Goal: Task Accomplishment & Management: Manage account settings

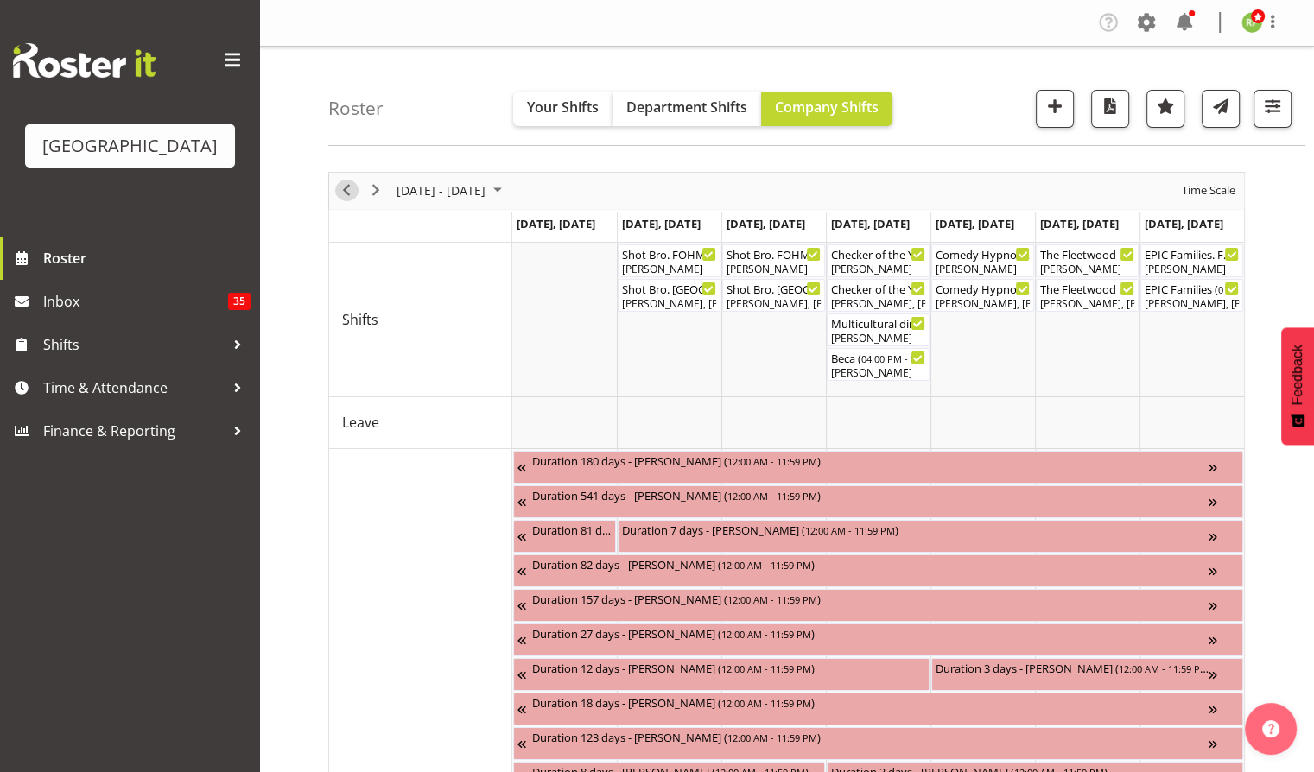
click at [347, 192] on span "Previous" at bounding box center [346, 191] width 21 height 22
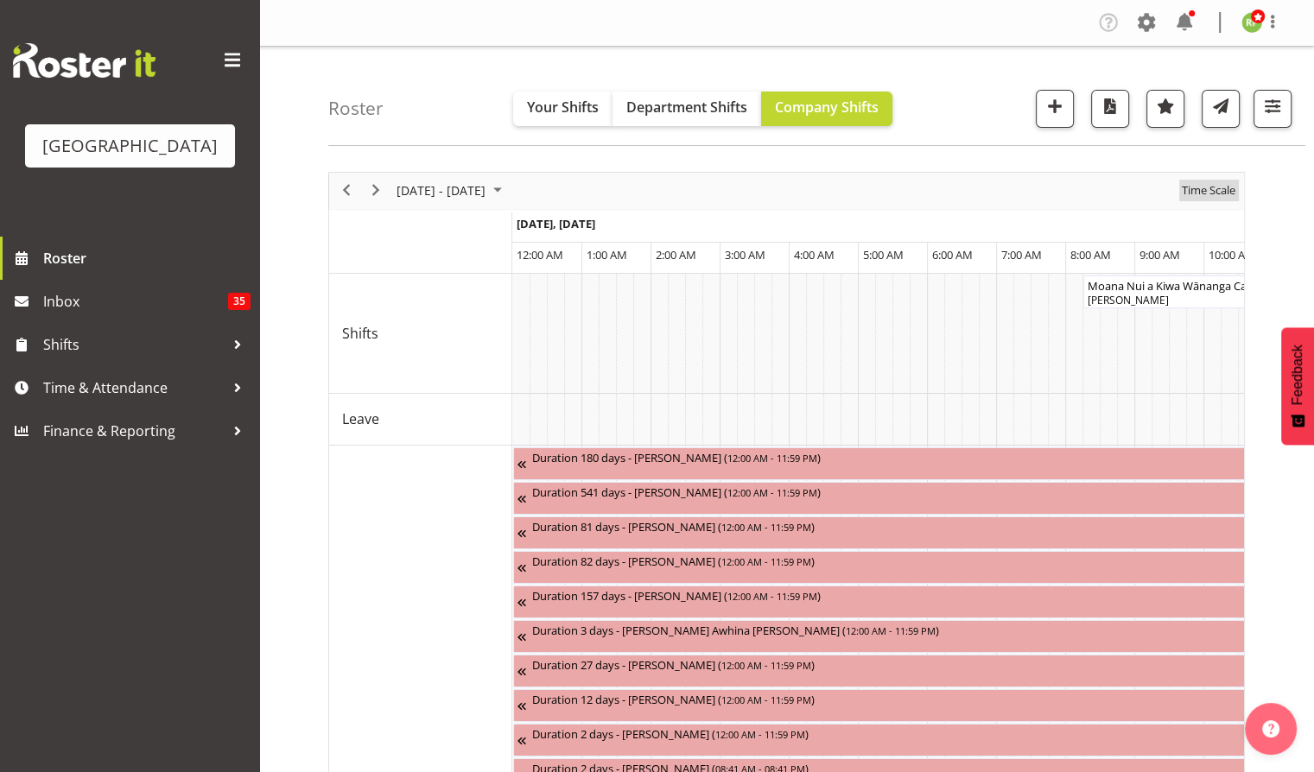
click at [1222, 191] on span "Time Scale" at bounding box center [1208, 191] width 57 height 22
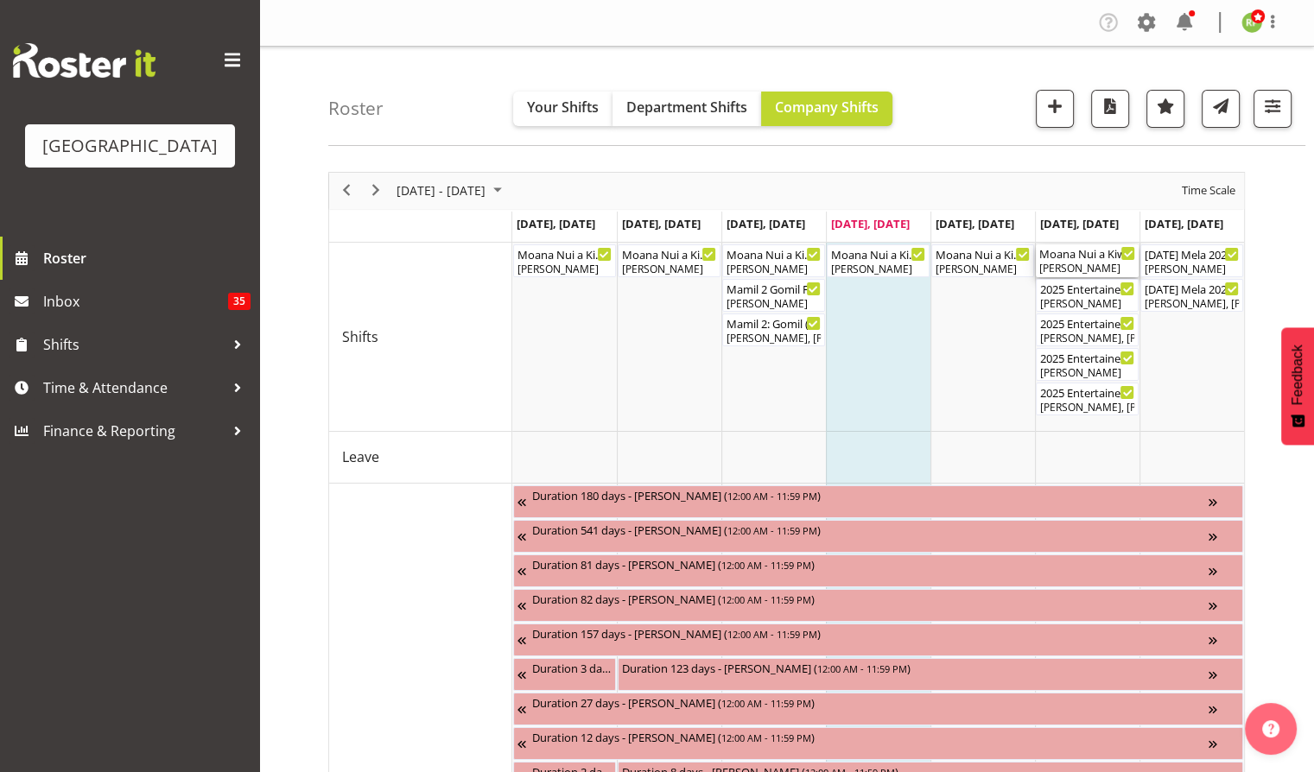
click at [1081, 265] on div "[PERSON_NAME]" at bounding box center [1087, 269] width 96 height 16
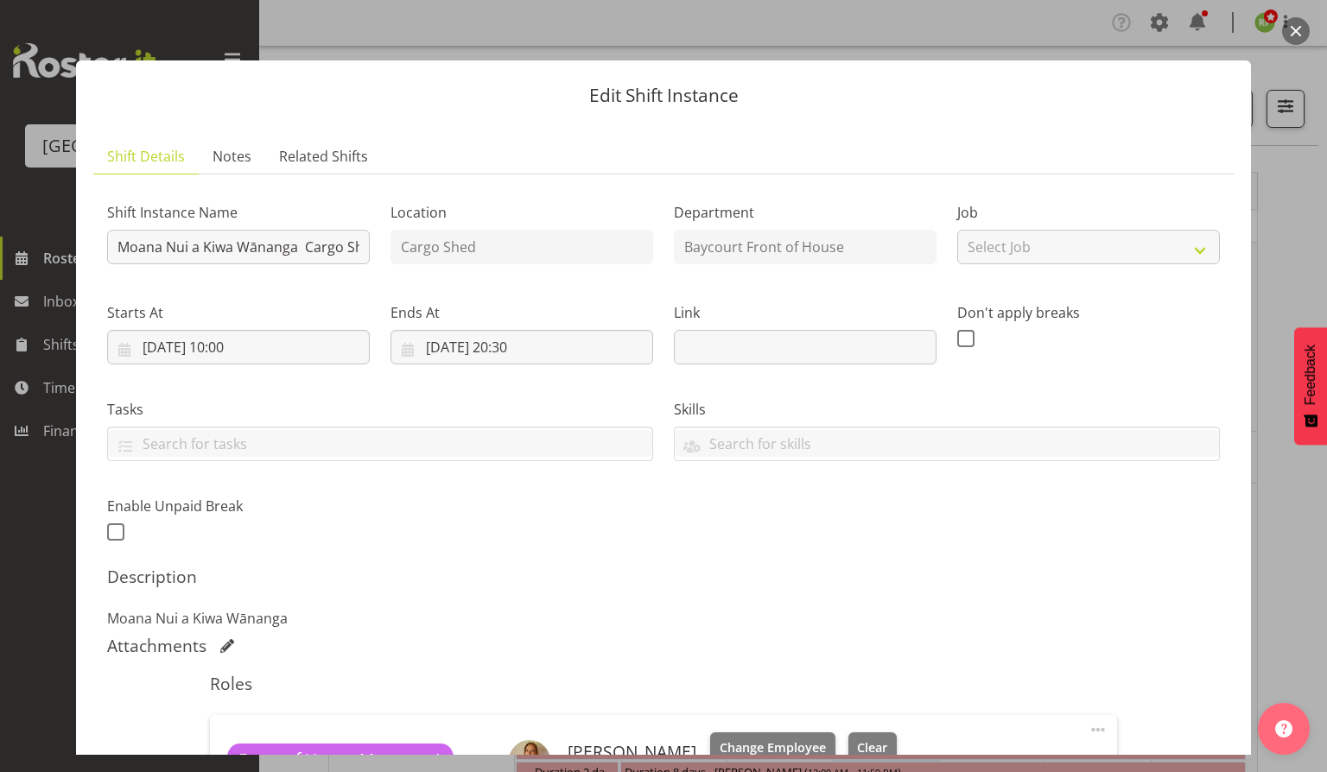
click at [1297, 28] on button "button" at bounding box center [1296, 31] width 28 height 28
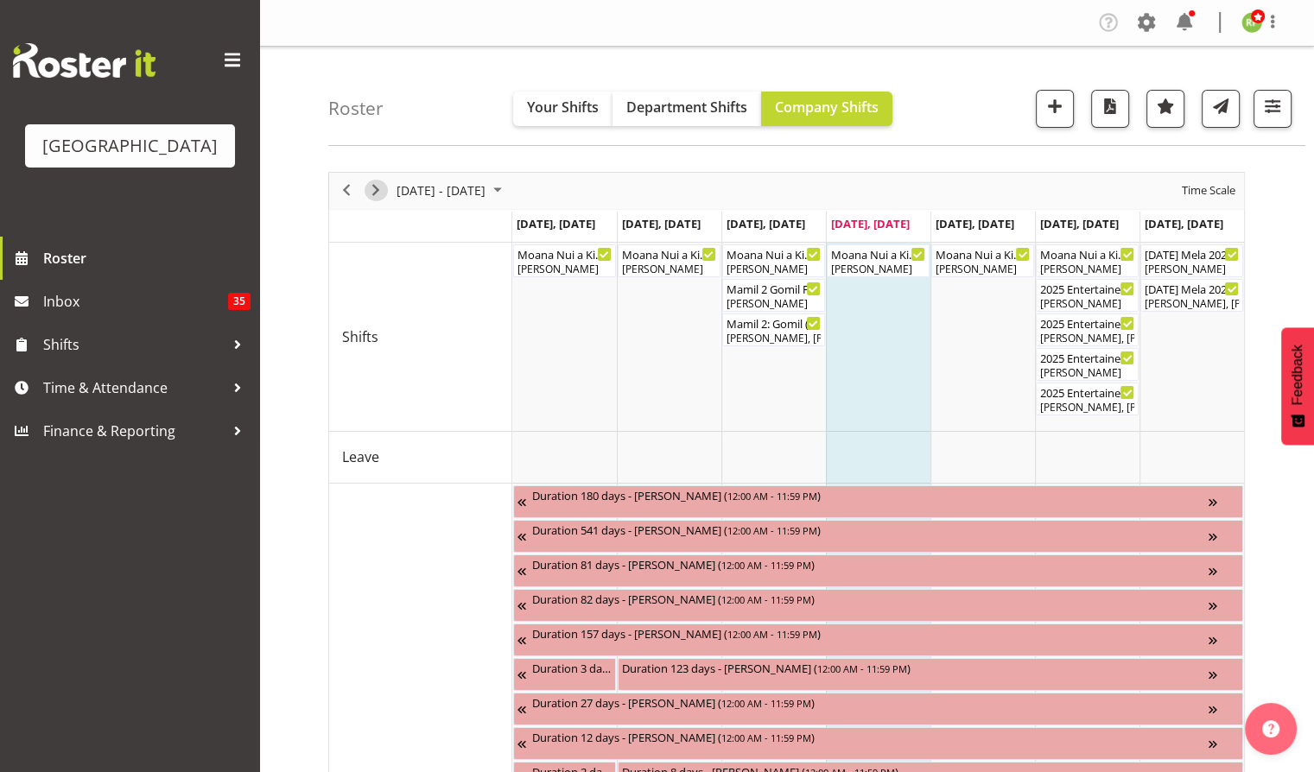
click at [380, 181] on span "Next" at bounding box center [375, 191] width 21 height 22
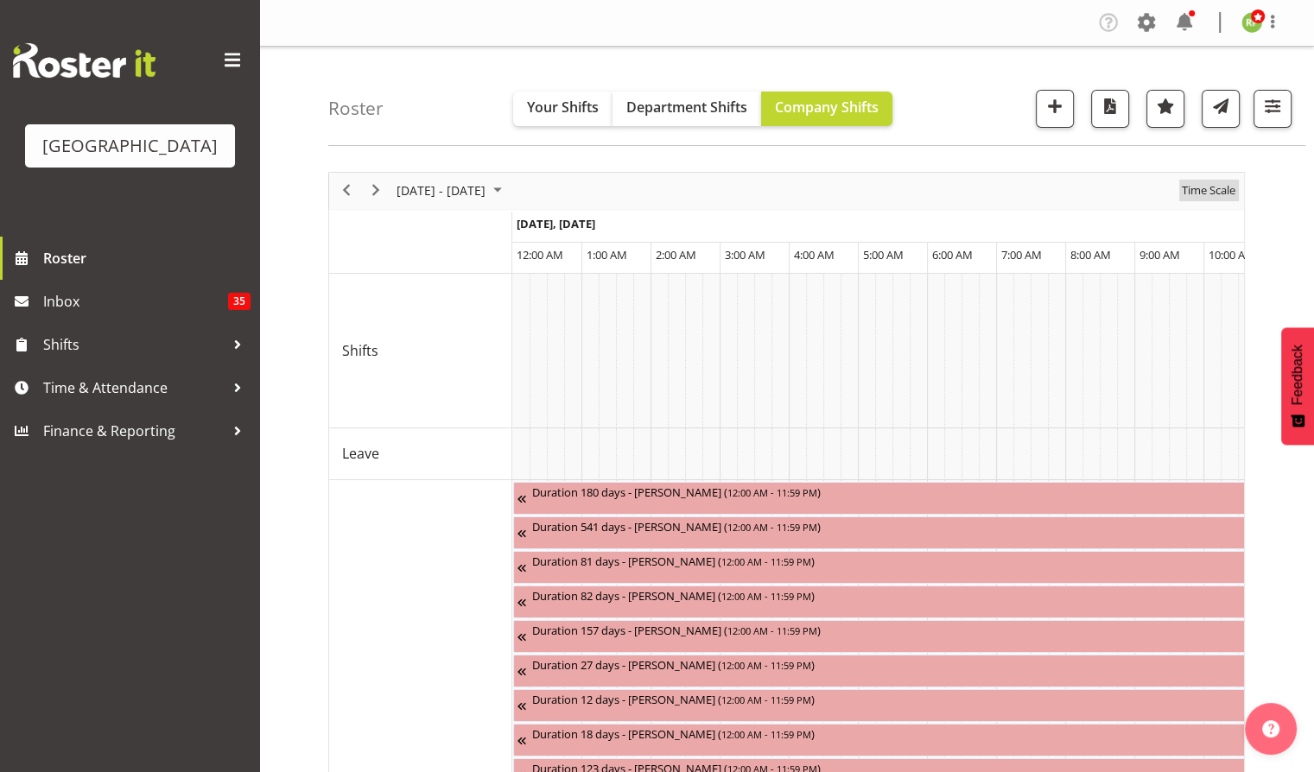
click at [1185, 187] on span "Time Scale" at bounding box center [1208, 191] width 57 height 22
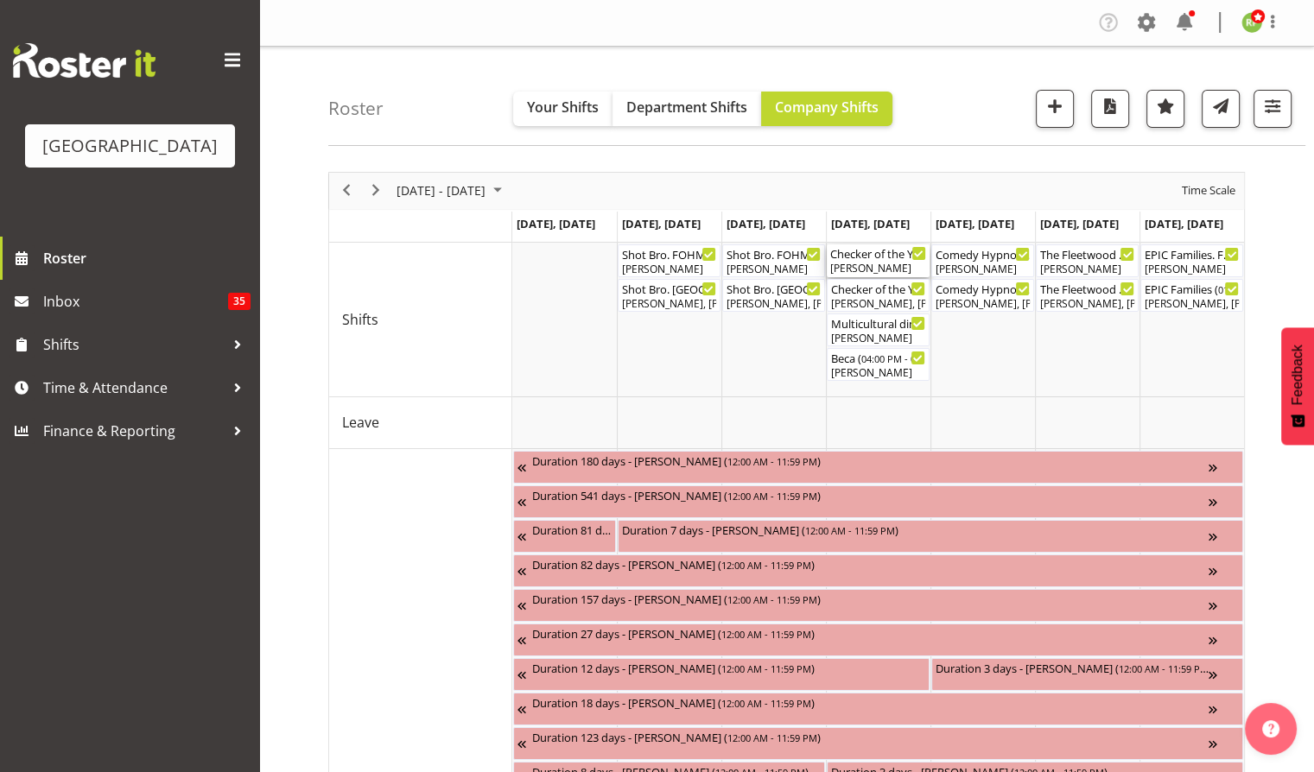
click at [878, 266] on div "[PERSON_NAME]" at bounding box center [878, 269] width 96 height 16
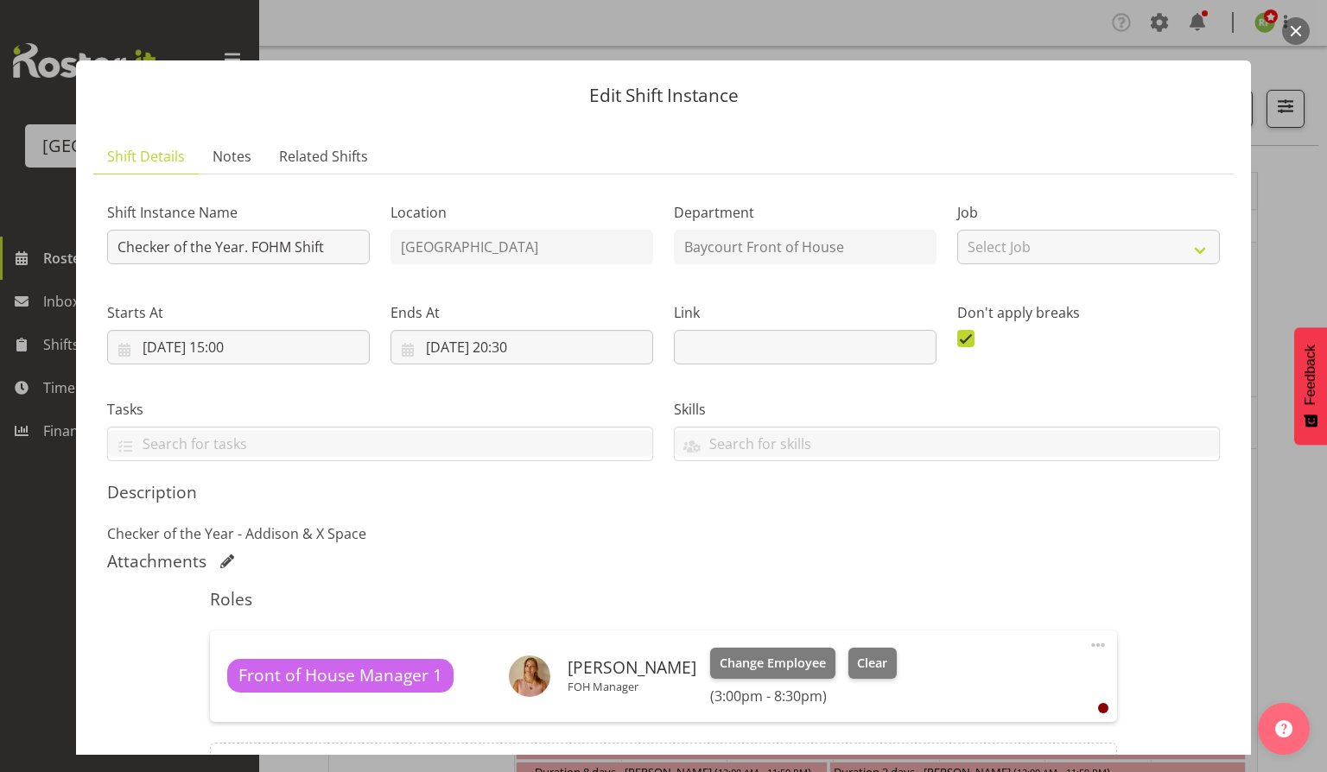
click at [1290, 37] on button "button" at bounding box center [1296, 31] width 28 height 28
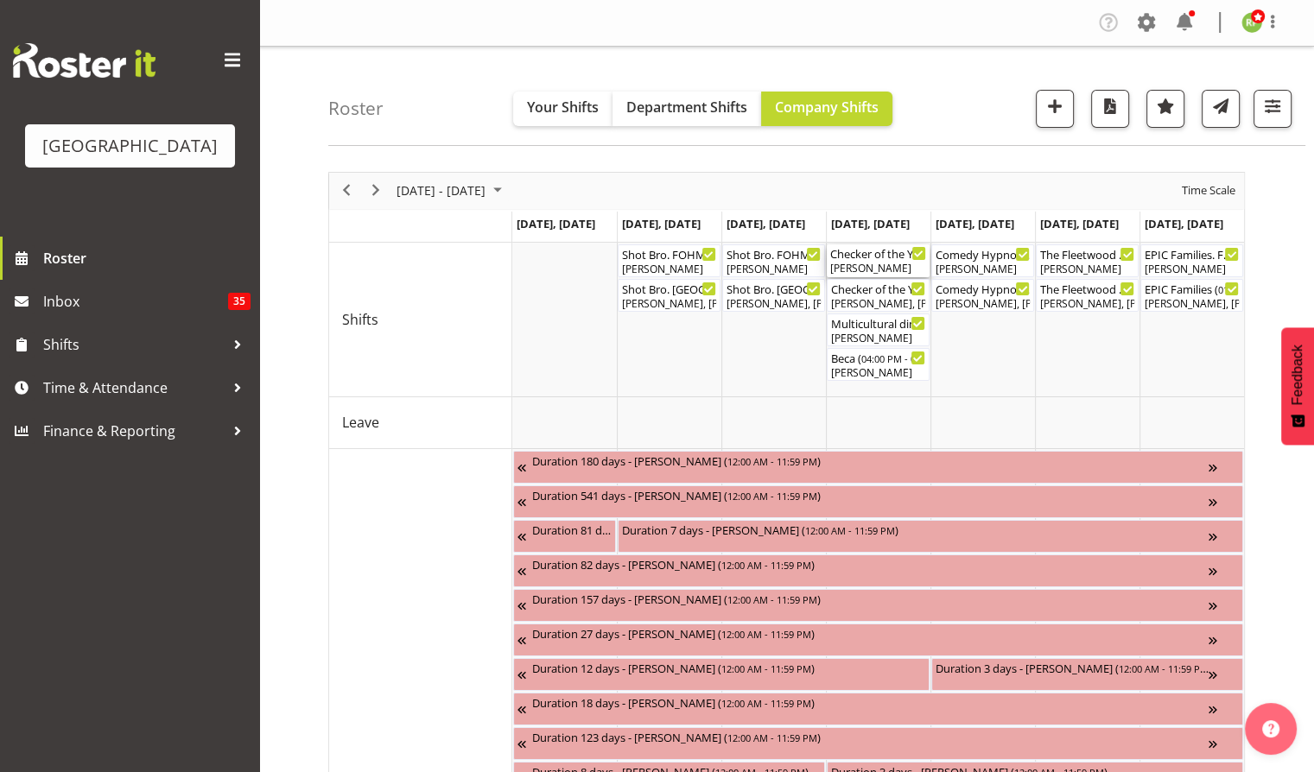
click at [892, 268] on div "[PERSON_NAME]" at bounding box center [878, 269] width 96 height 16
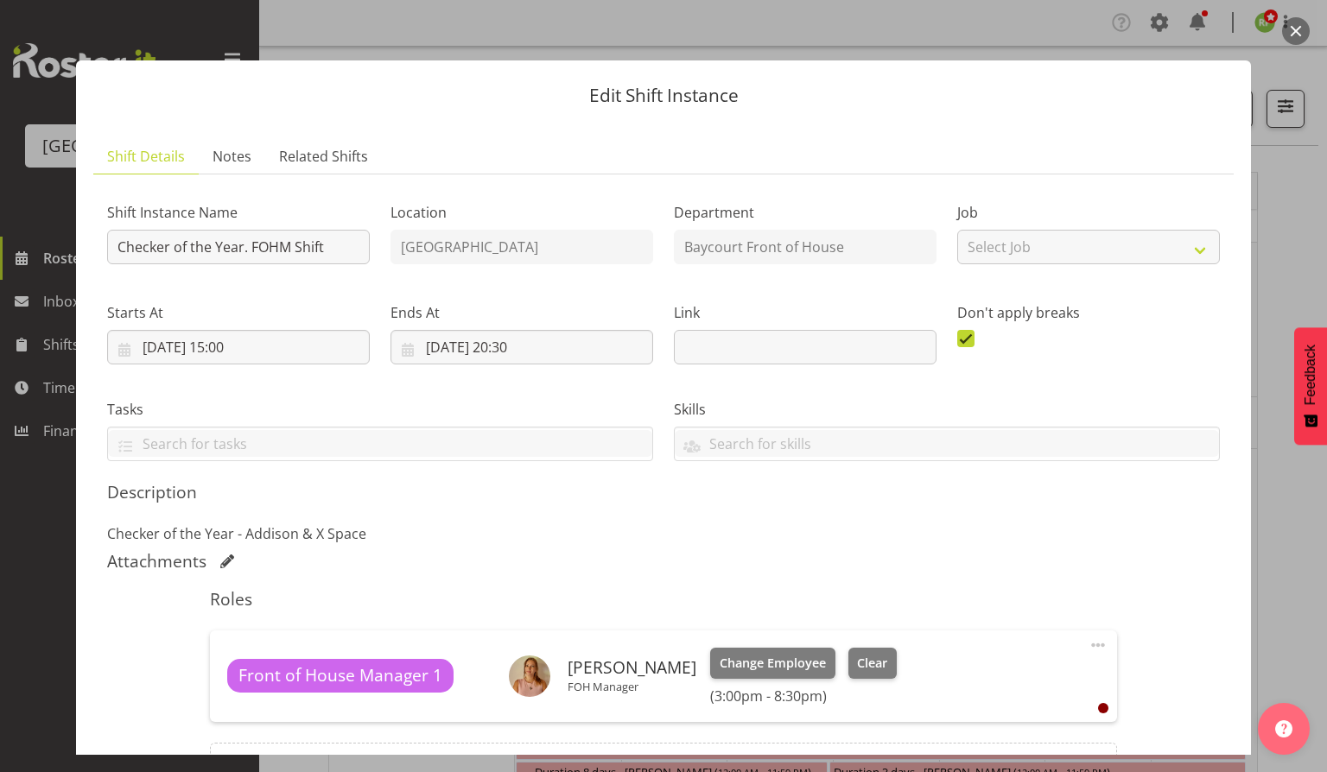
click at [1290, 26] on button "button" at bounding box center [1296, 31] width 28 height 28
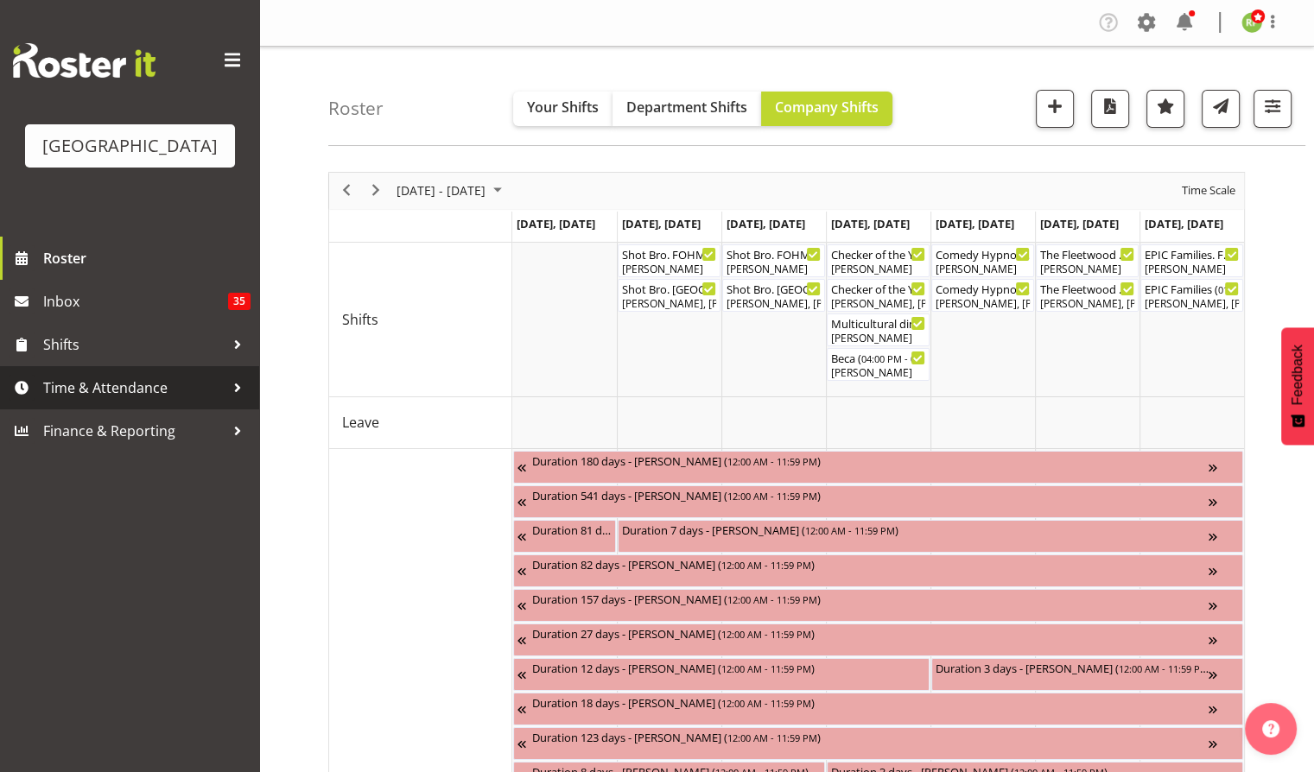
click at [128, 401] on span "Time & Attendance" at bounding box center [133, 388] width 181 height 26
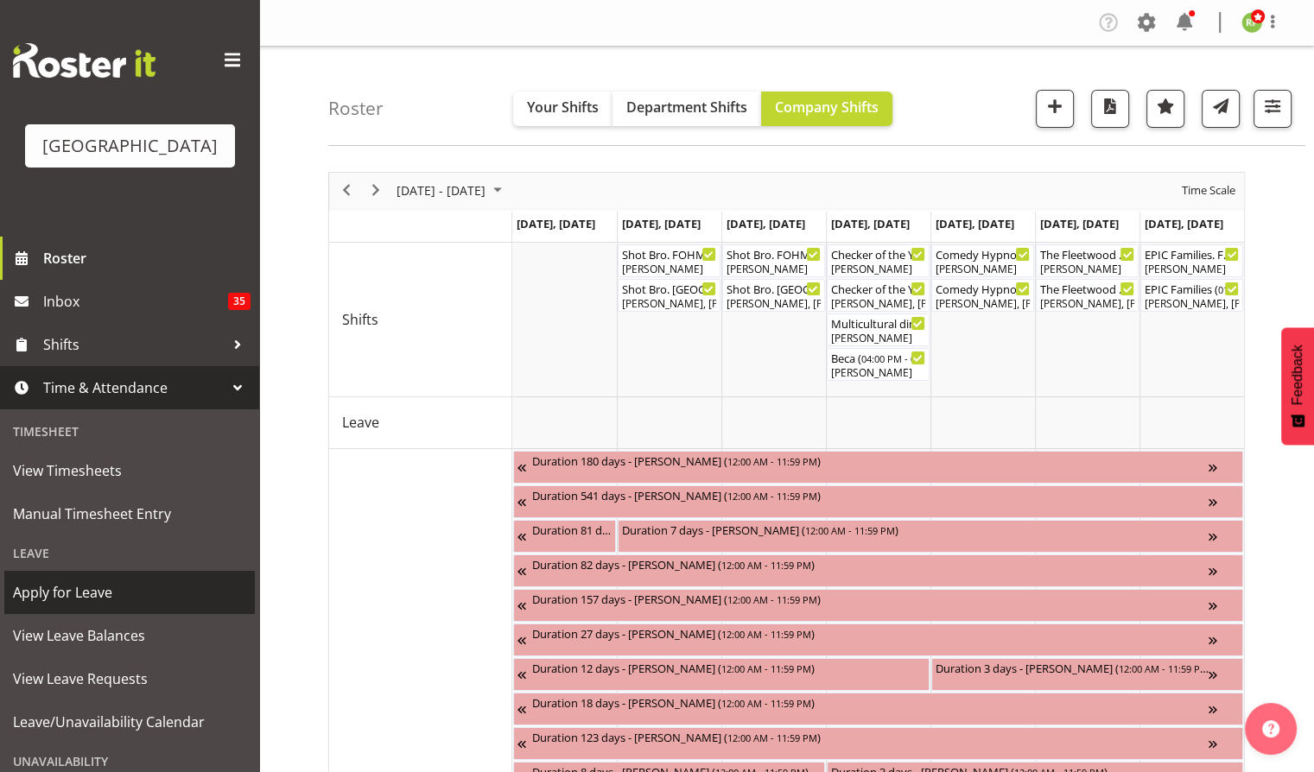
scroll to position [166, 0]
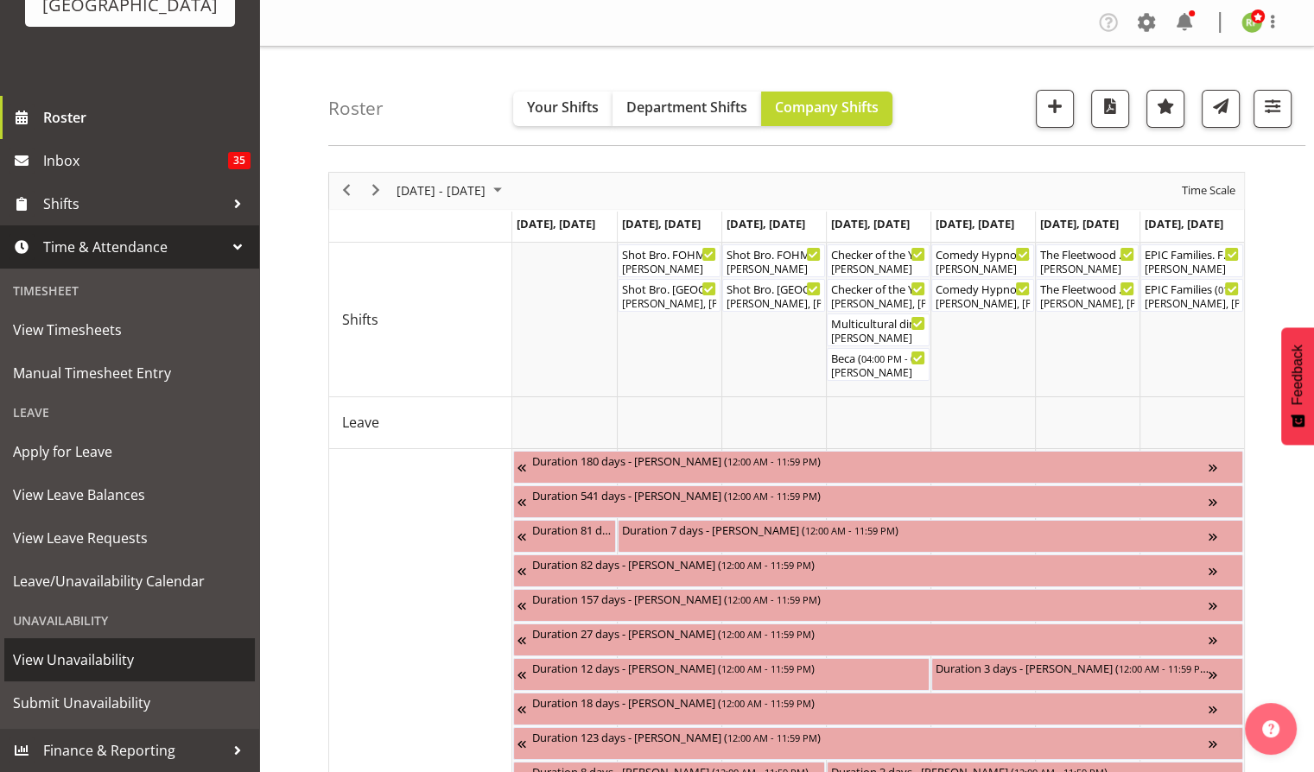
click at [77, 658] on span "View Unavailability" at bounding box center [129, 660] width 233 height 26
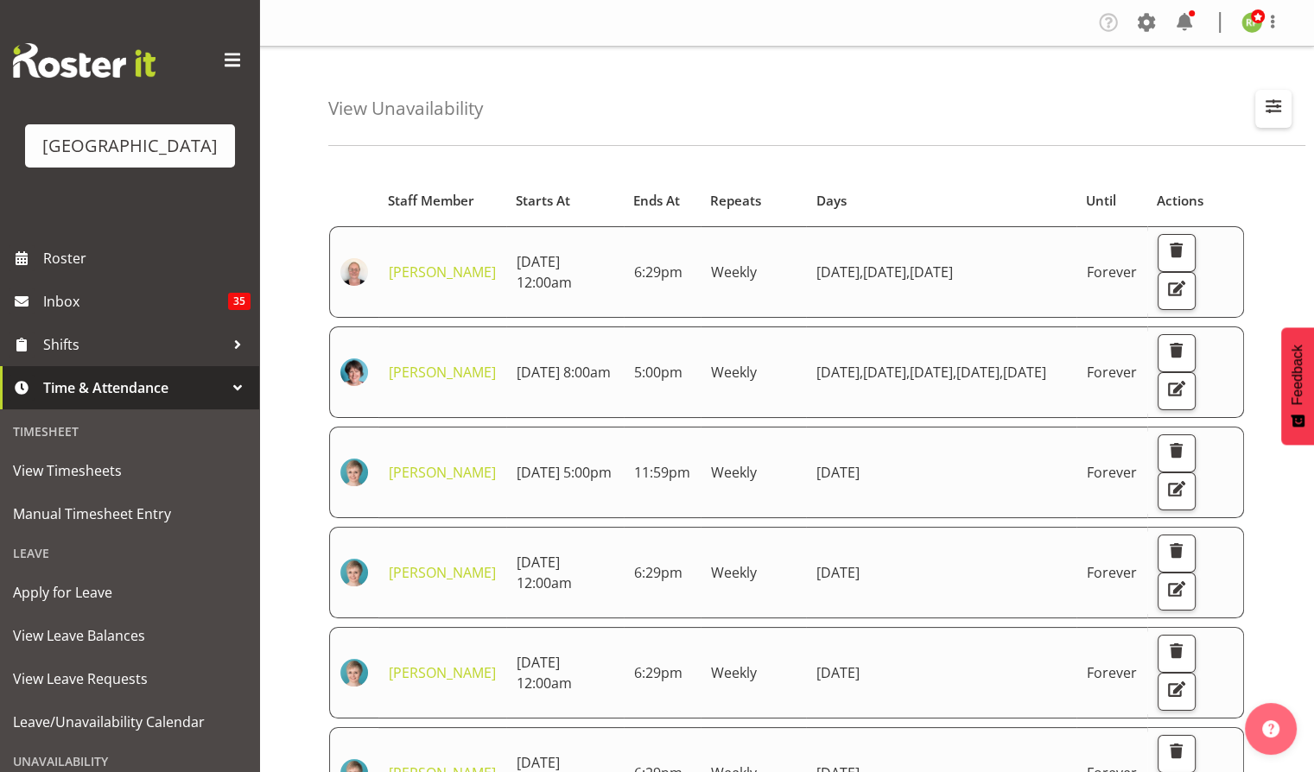
click at [1271, 106] on span "button" at bounding box center [1273, 106] width 22 height 22
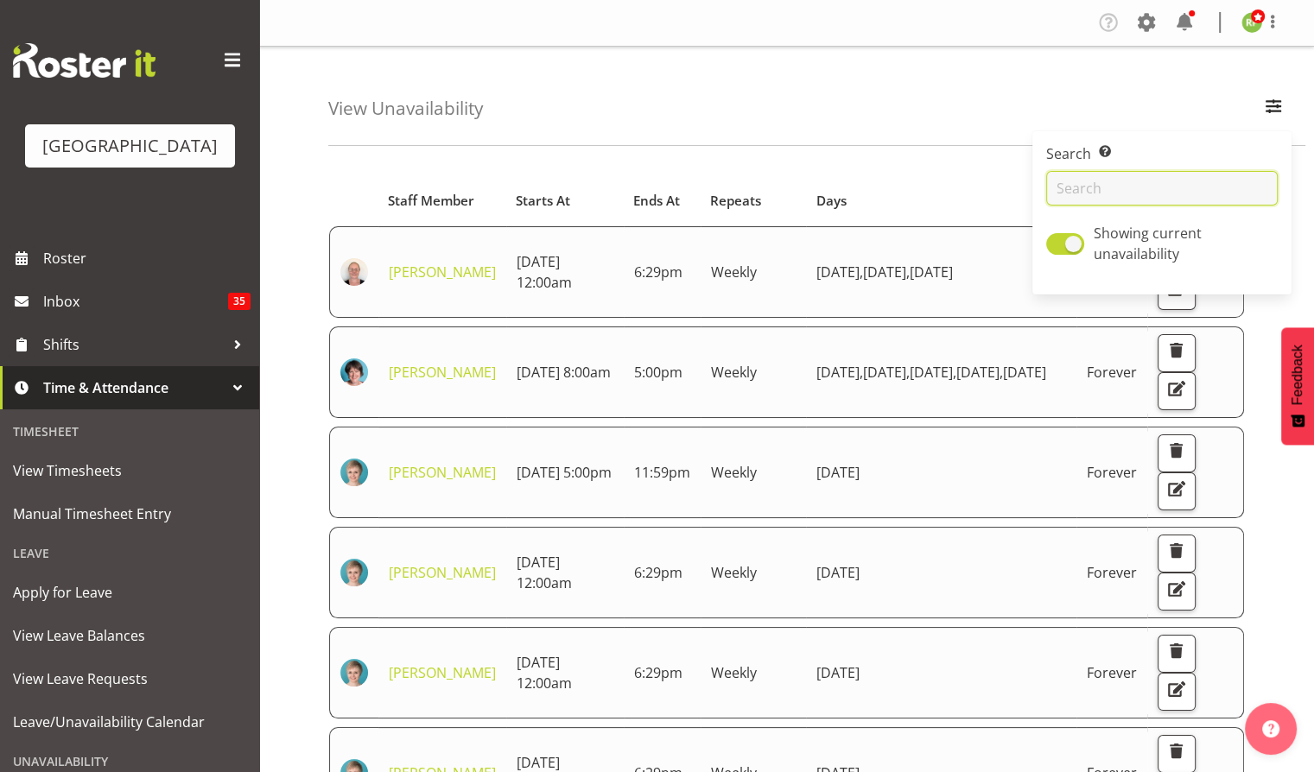
click at [1112, 191] on input "text" at bounding box center [1162, 188] width 232 height 35
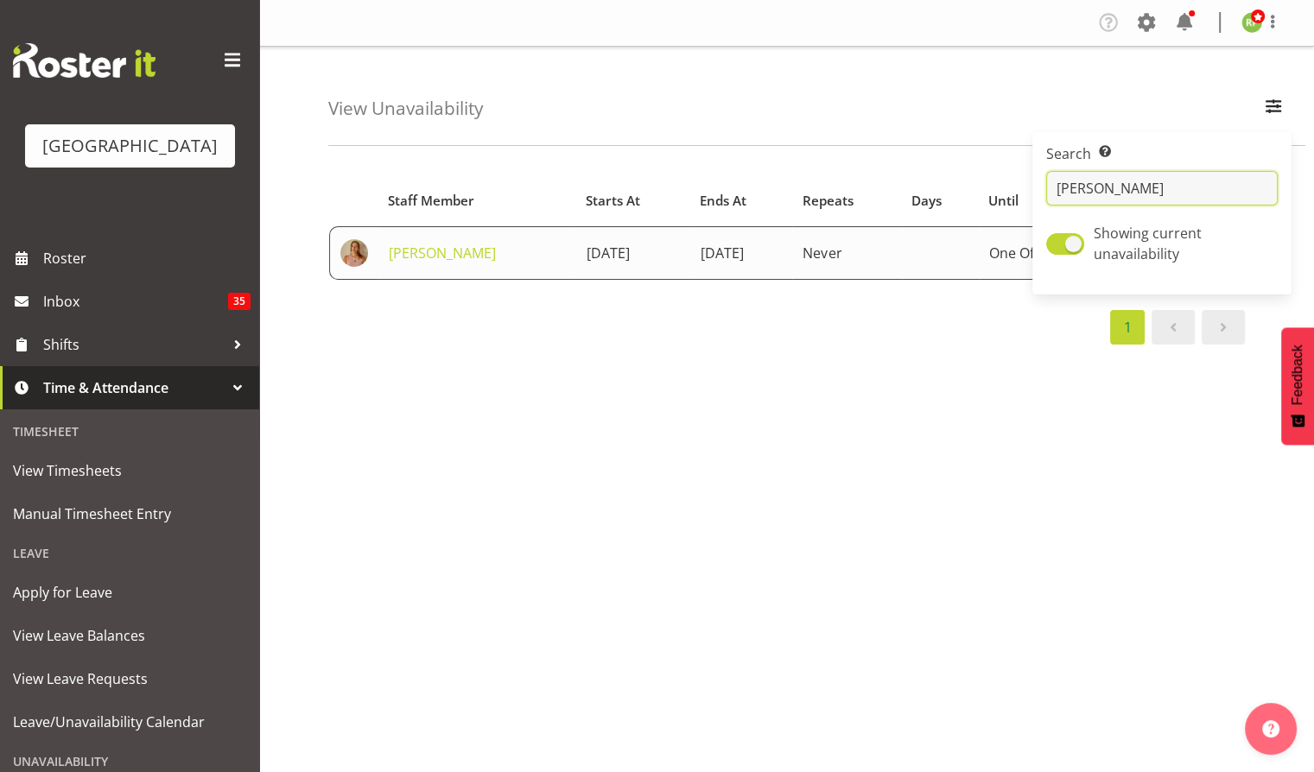
type input "robin"
click at [854, 303] on div "Starts At Staff Member Starts At Ends At Repeats Days Until Actions Robin Hendr…" at bounding box center [786, 259] width 917 height 169
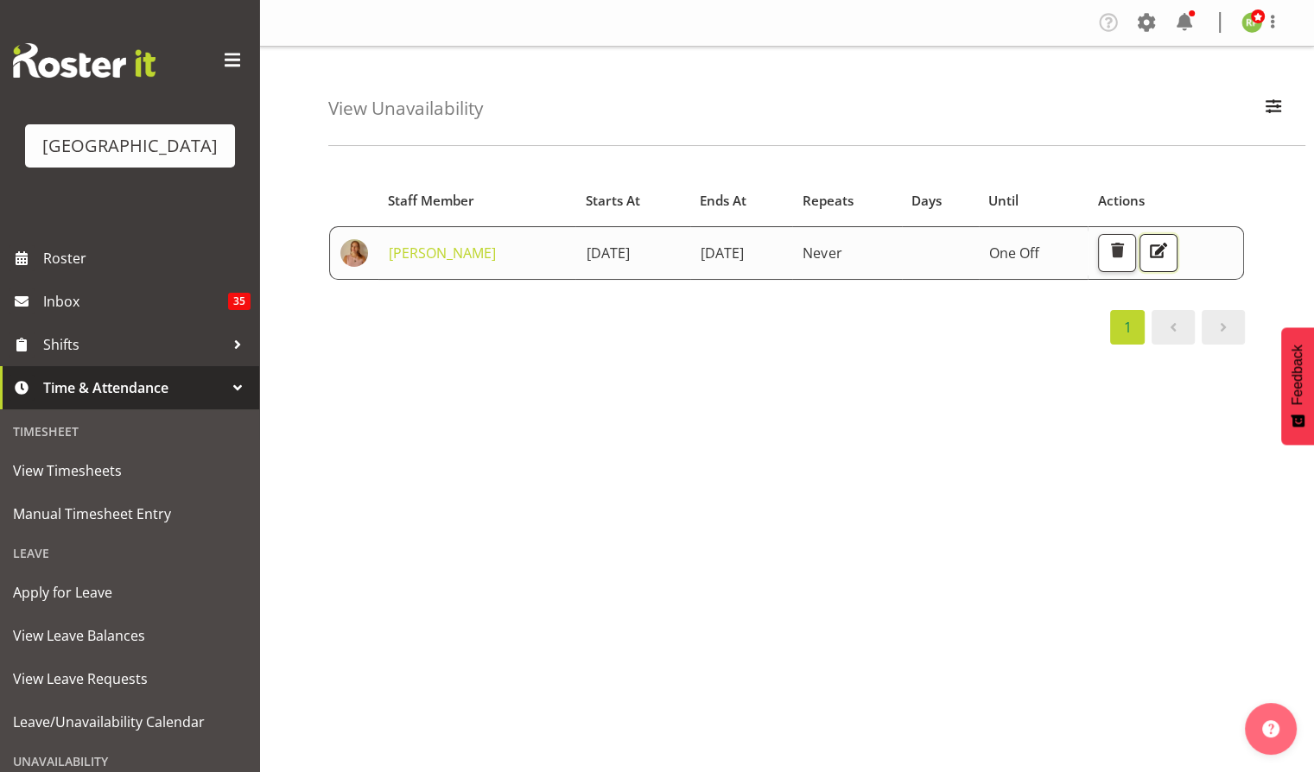
click at [1170, 254] on span "button" at bounding box center [1158, 250] width 22 height 22
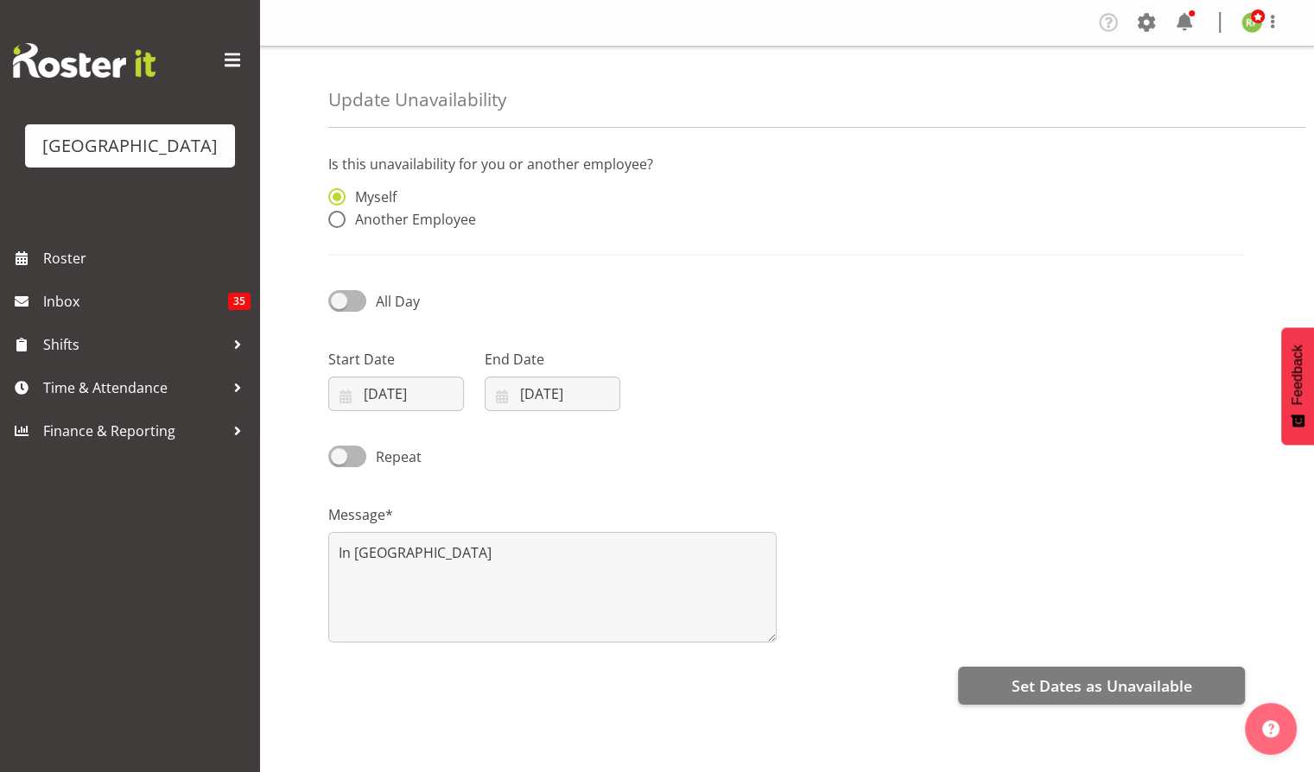
radio input "false"
radio input "true"
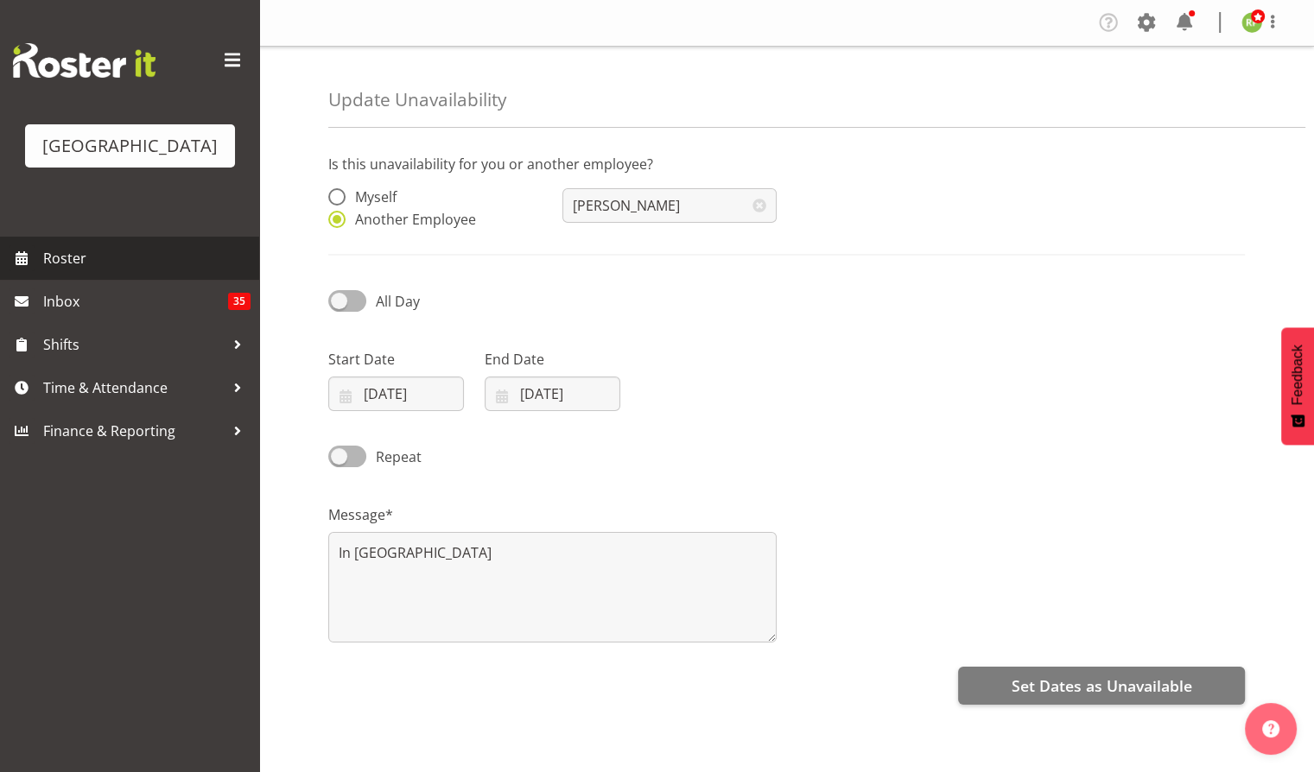
click at [93, 271] on span "Roster" at bounding box center [146, 258] width 207 height 26
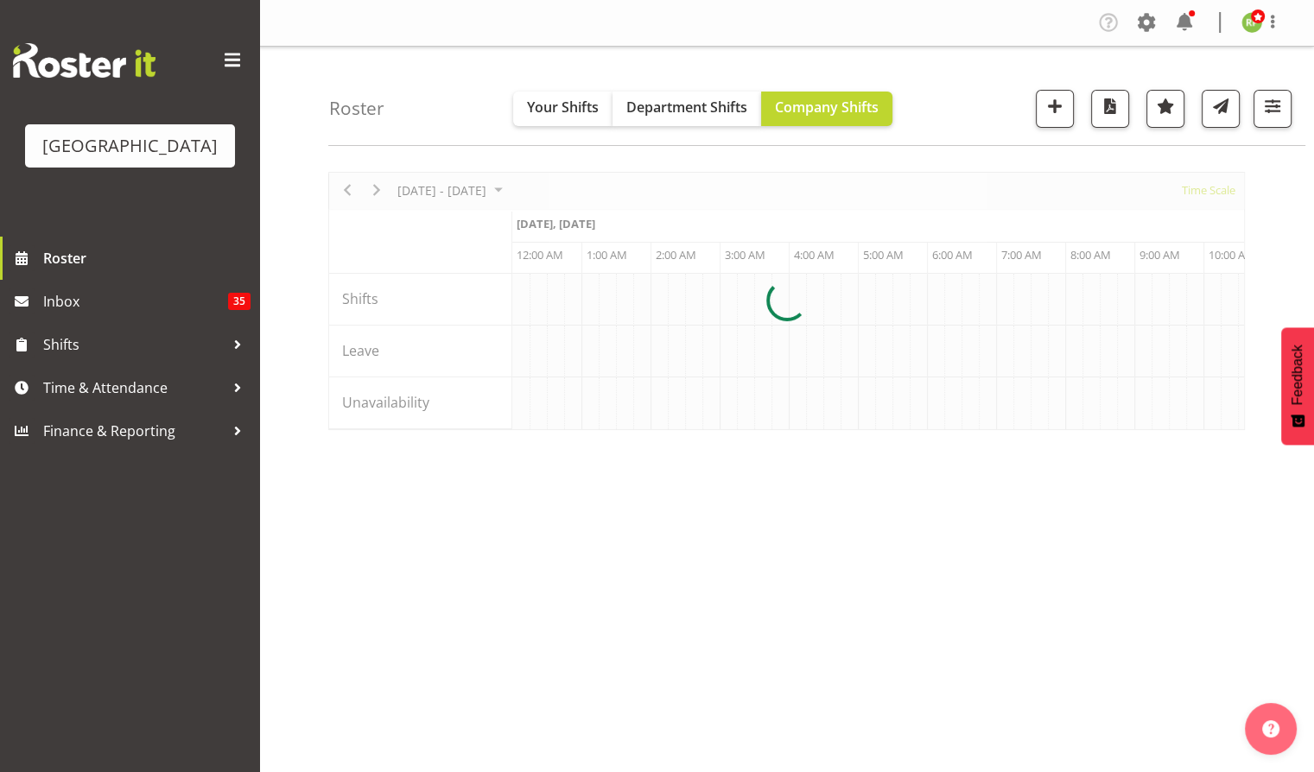
scroll to position [0, 4976]
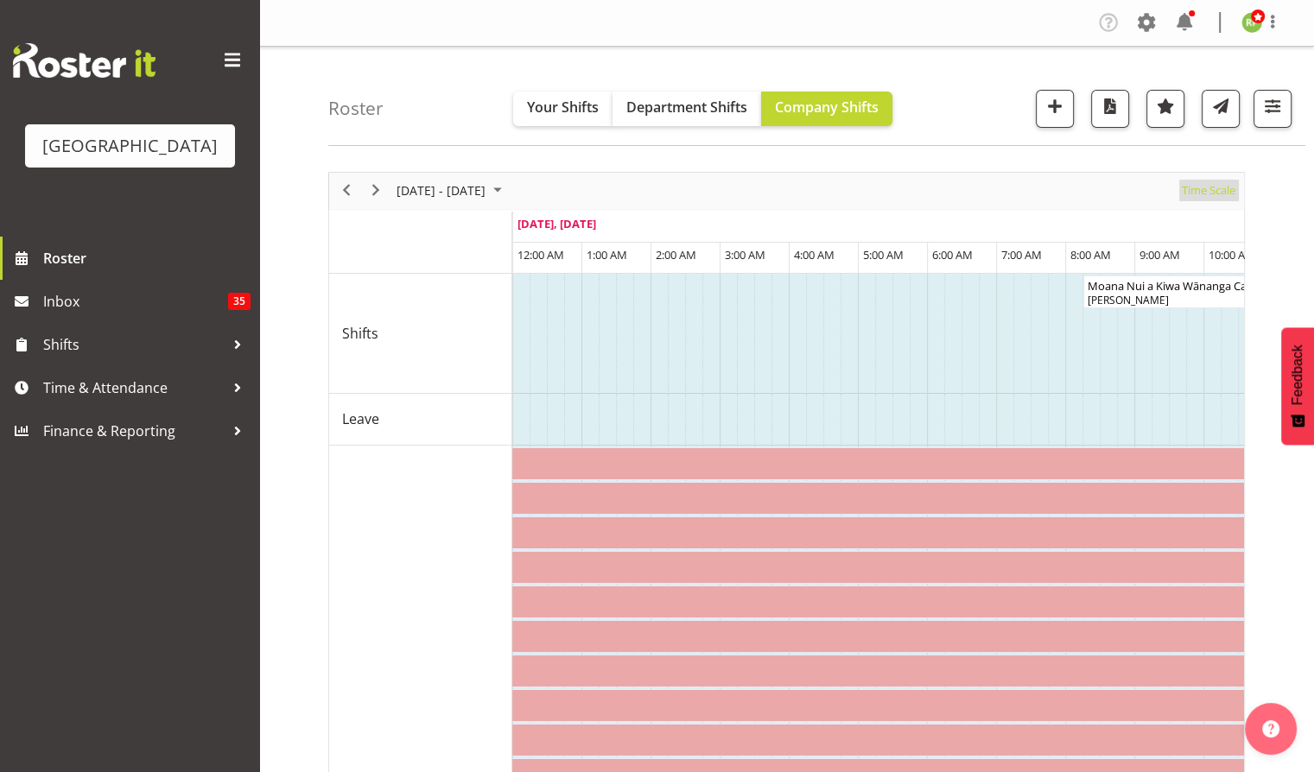
click at [1215, 190] on span "Time Scale" at bounding box center [1208, 191] width 57 height 22
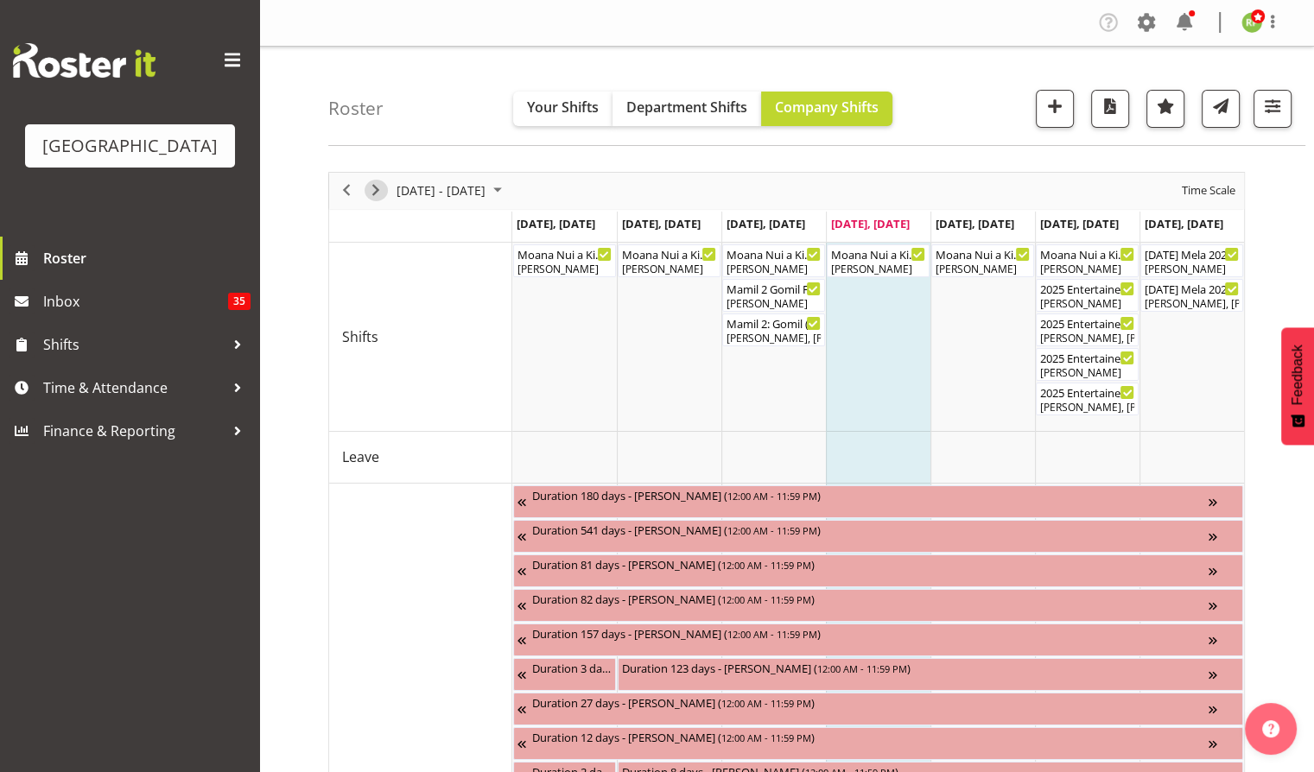
click at [375, 198] on span "Next" at bounding box center [375, 191] width 21 height 22
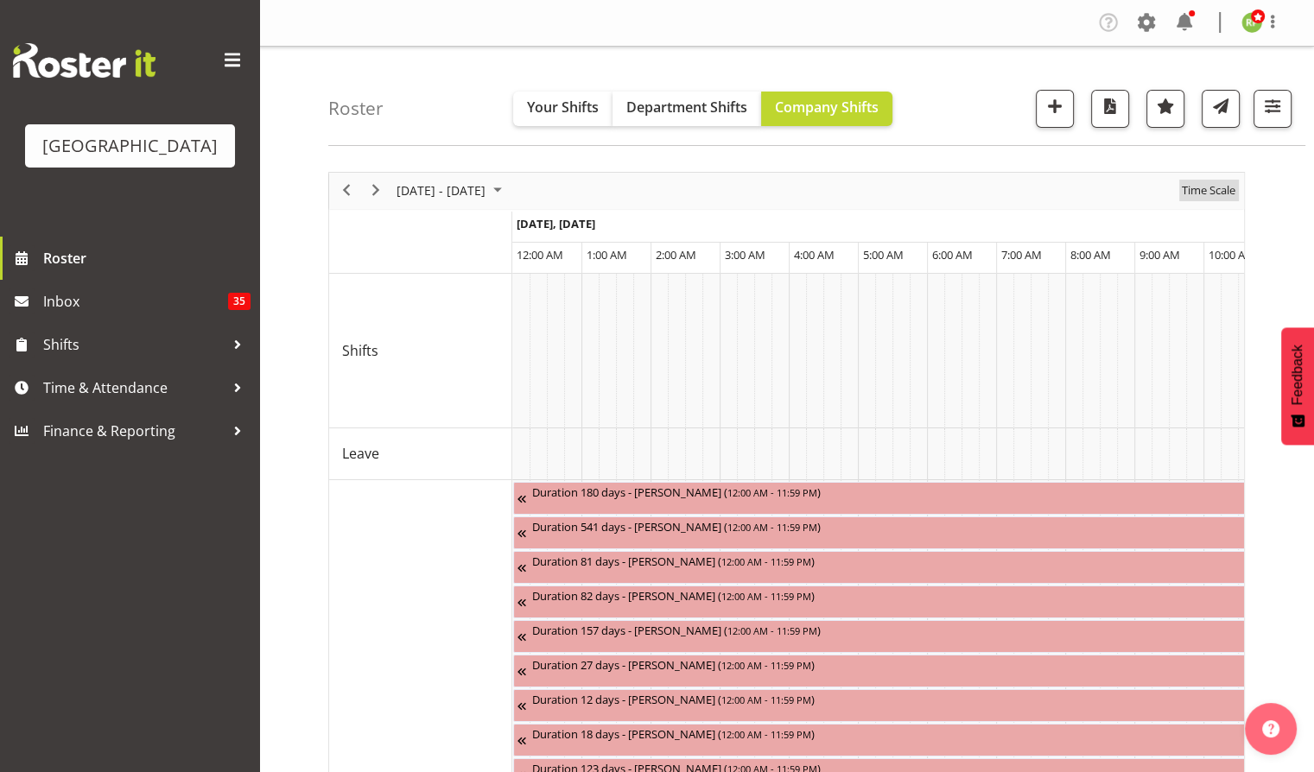
click at [1208, 188] on span "Time Scale" at bounding box center [1208, 191] width 57 height 22
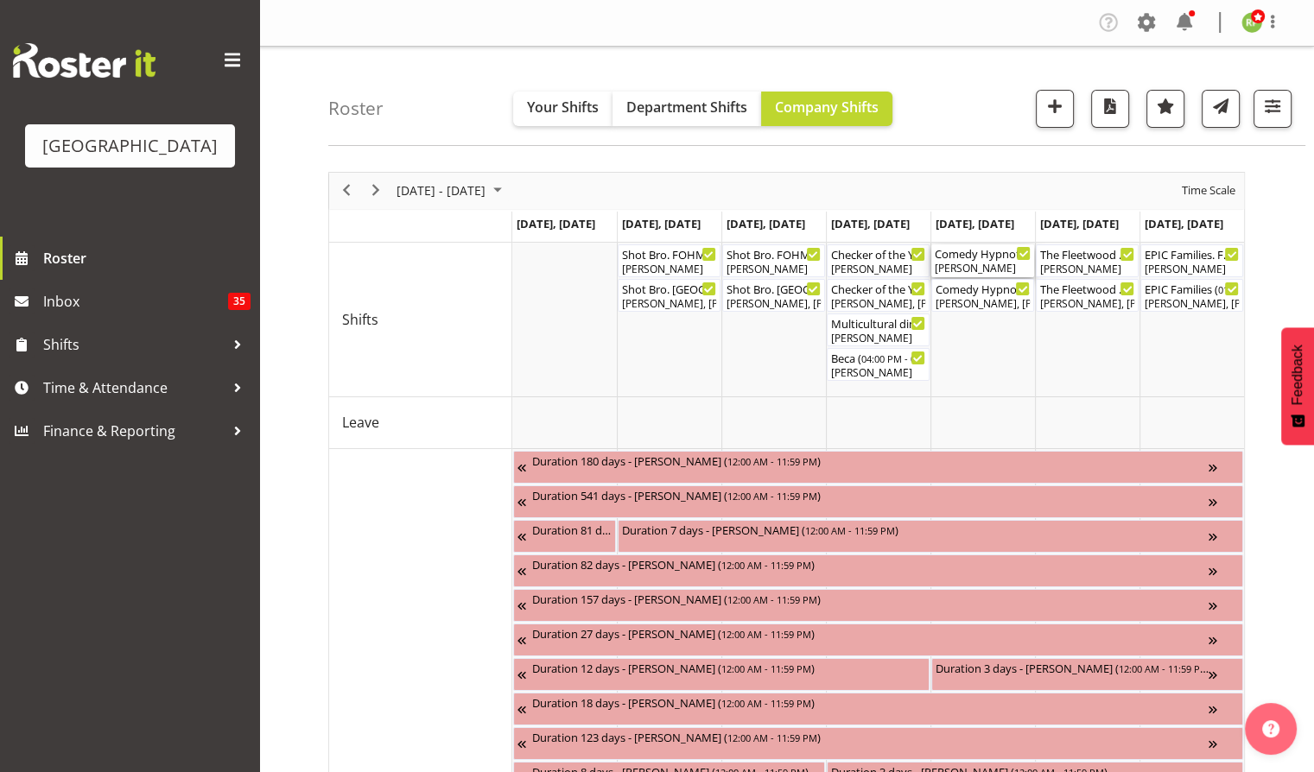
click at [986, 247] on div "Comedy Hypnotist - [PERSON_NAME] FOHM shift ( 05:45 PM - 09:45 PM )" at bounding box center [983, 252] width 96 height 17
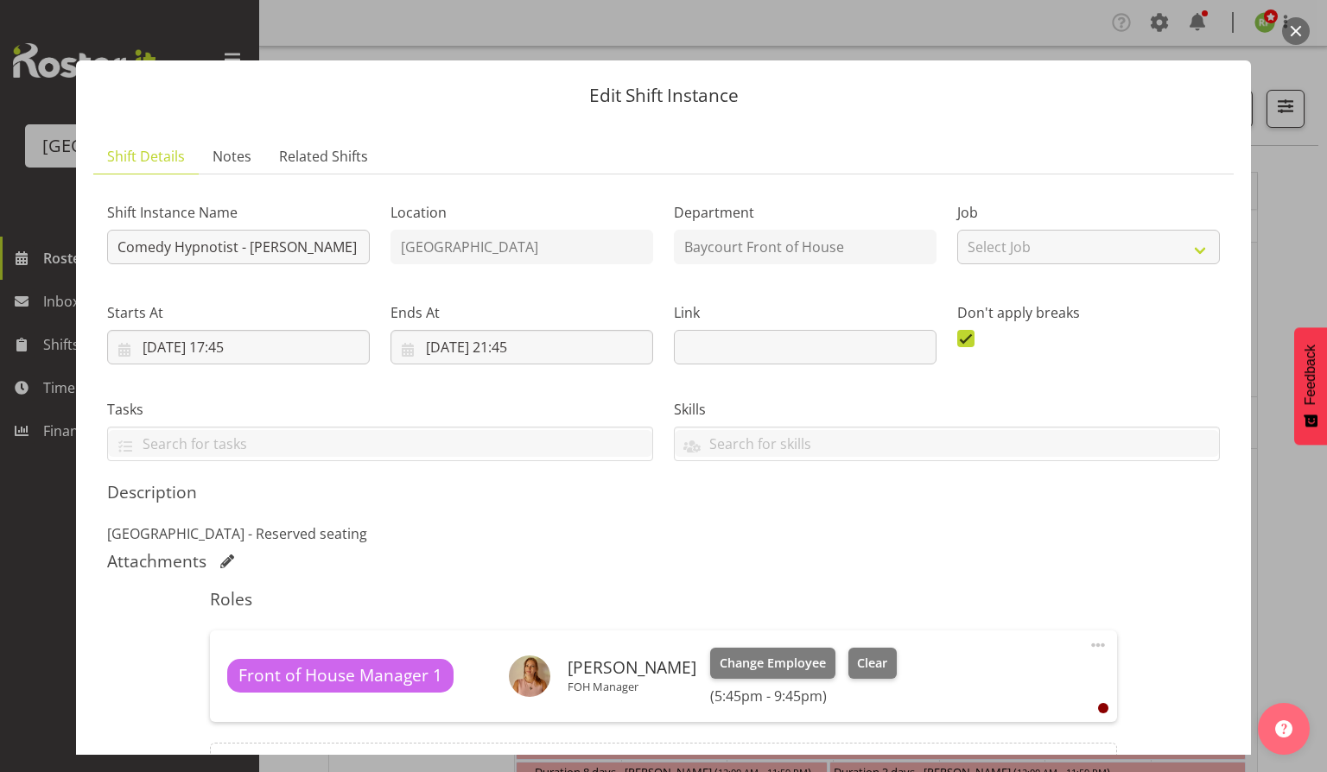
click at [1298, 32] on button "button" at bounding box center [1296, 31] width 28 height 28
